Goal: Task Accomplishment & Management: Manage account settings

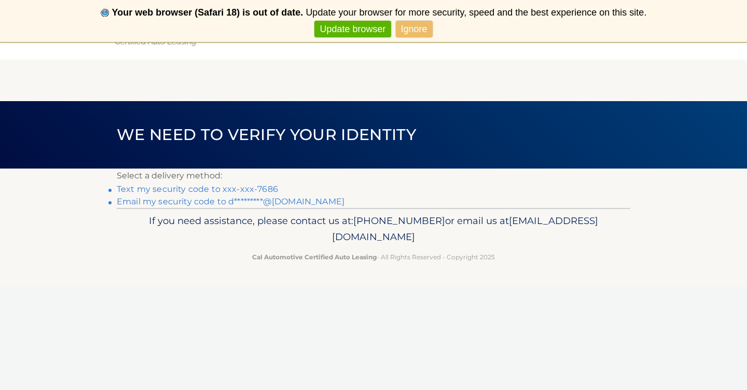
click at [249, 186] on link "Text my security code to xxx-xxx-7686" at bounding box center [197, 189] width 161 height 10
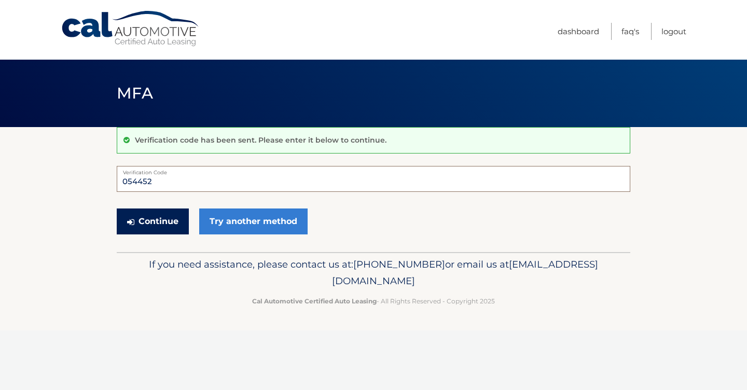
type input "054452"
click at [141, 222] on button "Continue" at bounding box center [153, 222] width 72 height 26
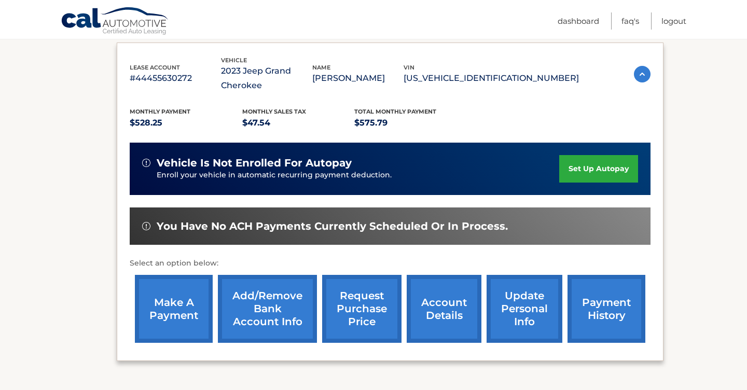
scroll to position [171, 0]
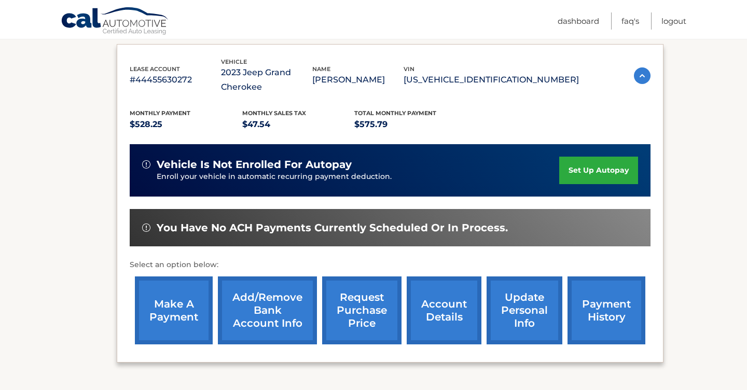
click at [160, 304] on link "make a payment" at bounding box center [174, 311] width 78 height 68
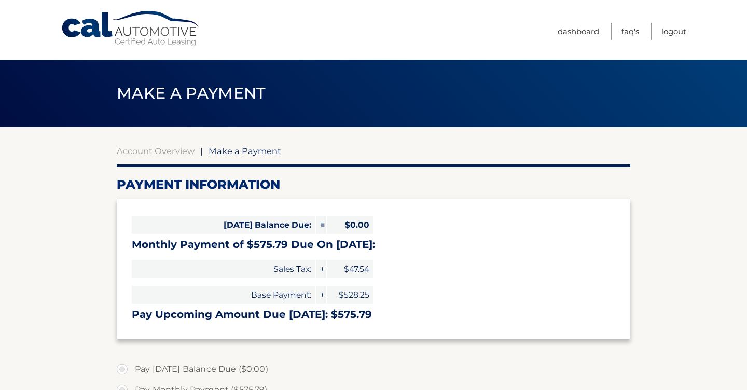
select select "YjMxNmJlMjktMmQ1MC00NzgxLTllNGItNzcxMWI1MDBlNTJi"
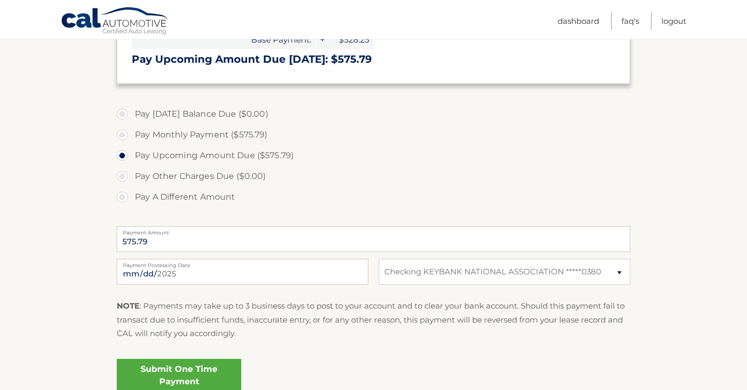
scroll to position [261, 0]
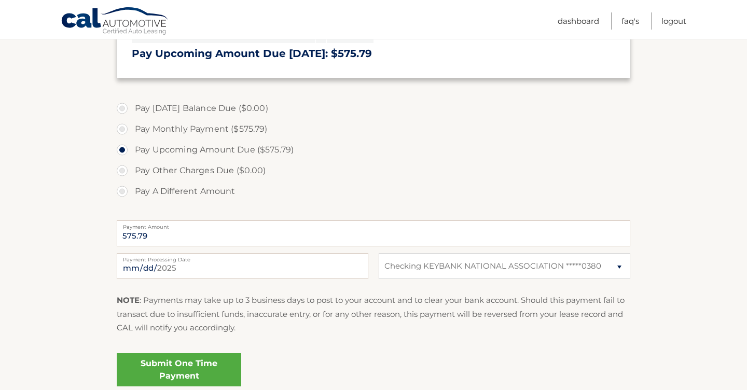
click at [211, 364] on link "Submit One Time Payment" at bounding box center [179, 369] width 125 height 33
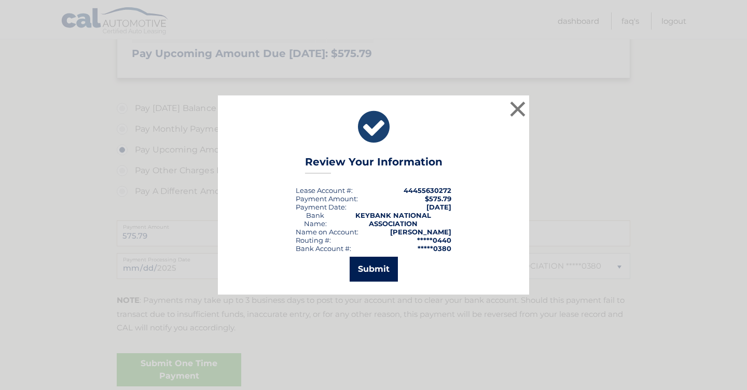
click at [378, 266] on button "Submit" at bounding box center [374, 269] width 48 height 25
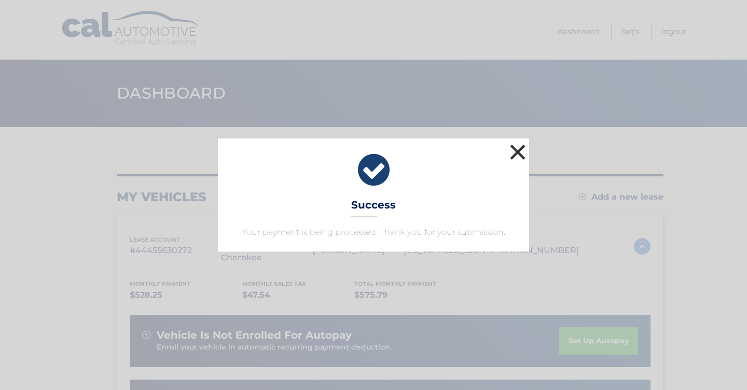
click at [516, 149] on button "×" at bounding box center [517, 152] width 21 height 21
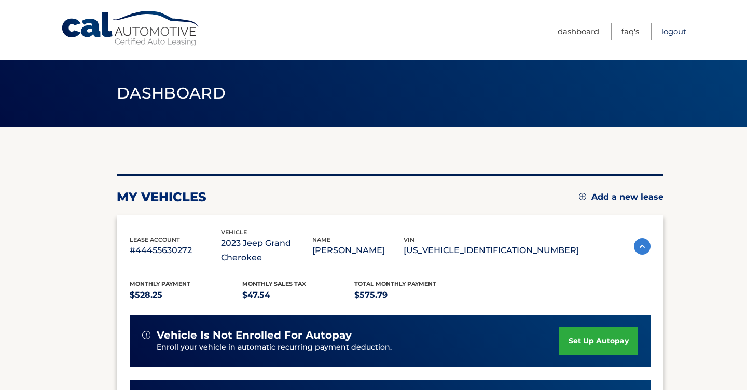
click at [670, 31] on link "Logout" at bounding box center [673, 31] width 25 height 17
